Goal: Navigation & Orientation: Understand site structure

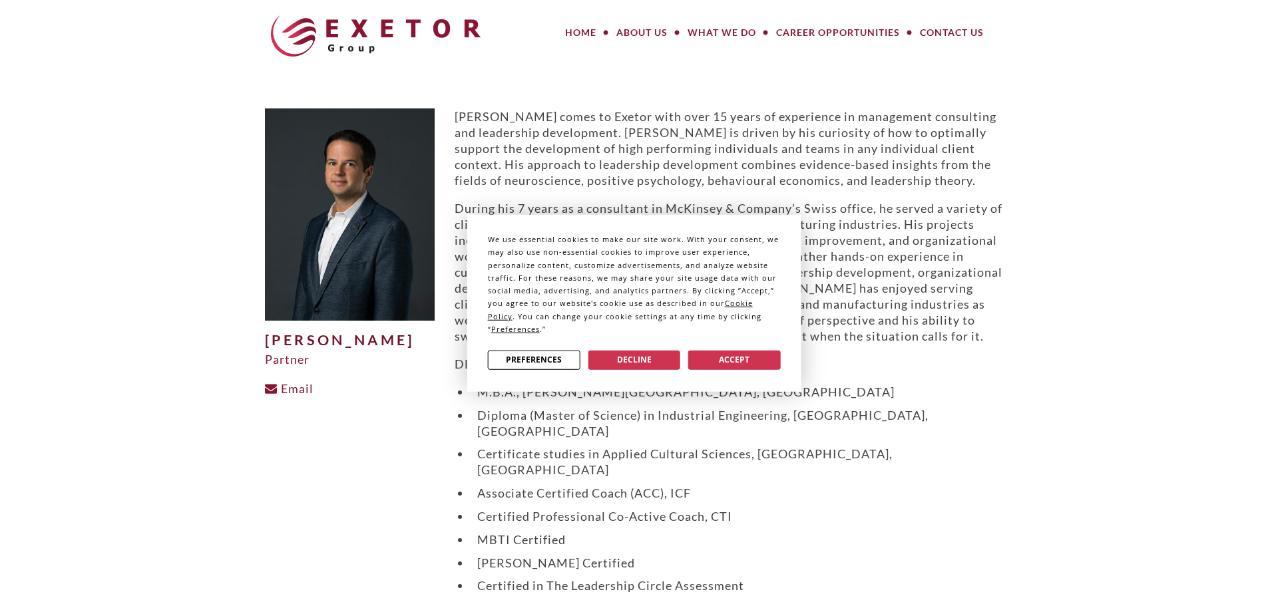
click at [377, 458] on div "We use essential cookies to make our site work. With your consent, we may also …" at bounding box center [634, 303] width 1268 height 606
click at [731, 365] on button "Accept" at bounding box center [734, 359] width 92 height 19
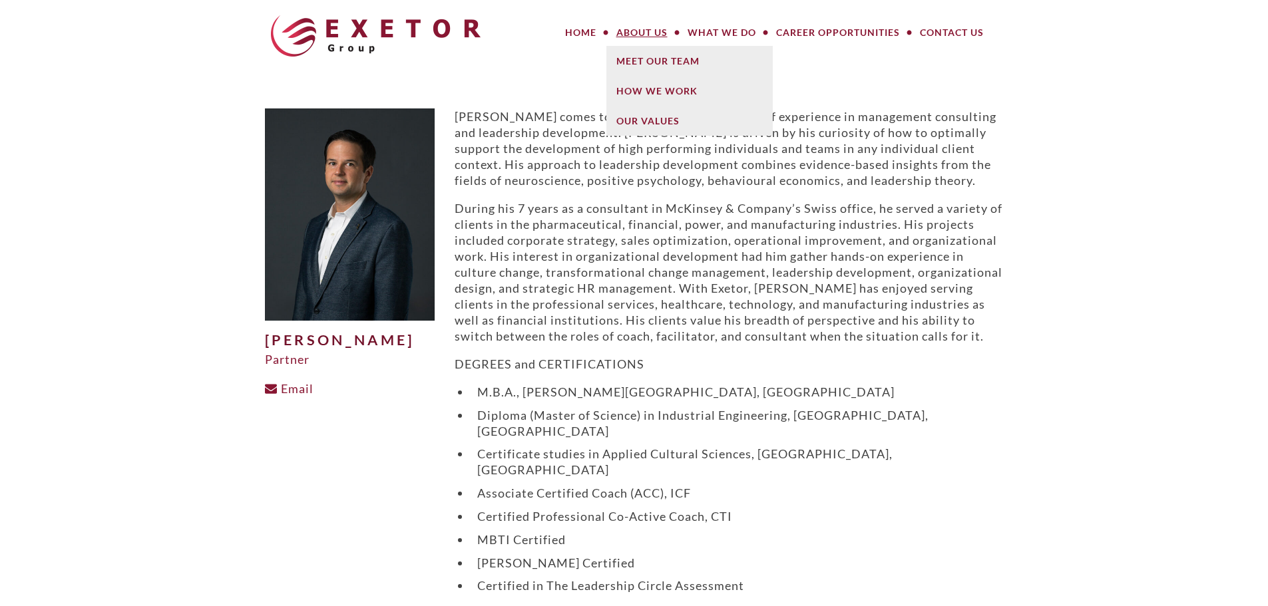
click at [653, 33] on link "About Us" at bounding box center [641, 32] width 71 height 27
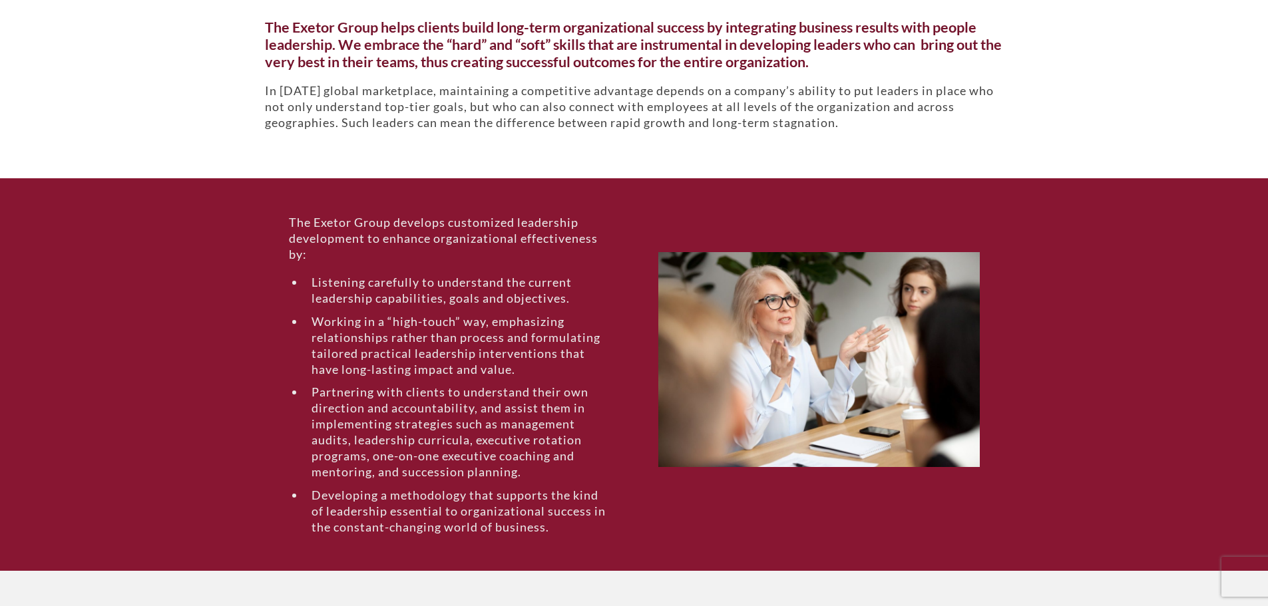
scroll to position [399, 0]
